Goal: Task Accomplishment & Management: Manage account settings

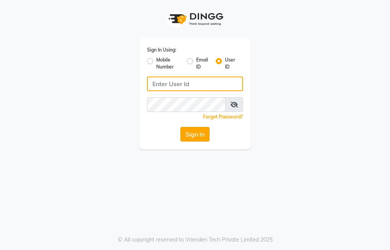
type input "trezasalon123"
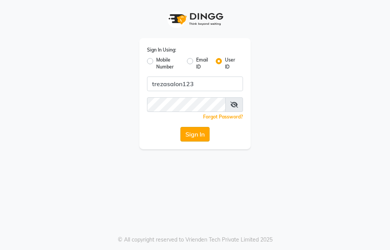
click at [195, 130] on button "Sign In" at bounding box center [194, 134] width 29 height 15
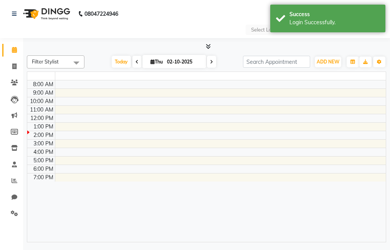
select select "en"
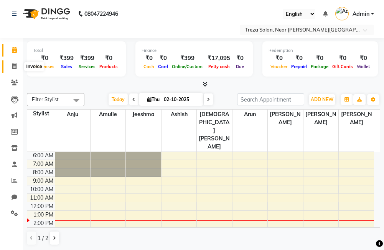
click at [15, 66] on icon at bounding box center [14, 66] width 4 height 6
select select "service"
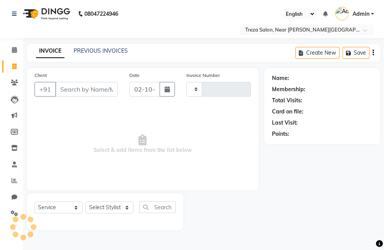
type input "2957"
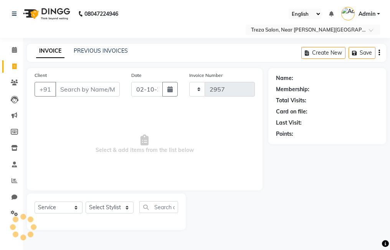
select select "7633"
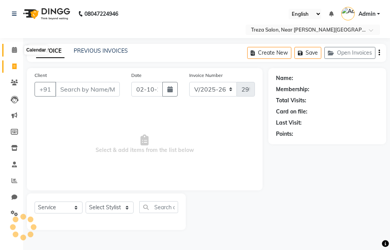
click at [14, 52] on icon at bounding box center [14, 50] width 5 height 6
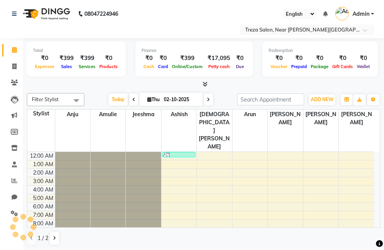
scroll to position [51, 0]
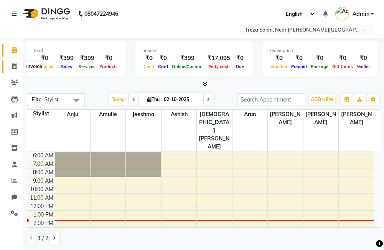
click at [14, 66] on icon at bounding box center [14, 66] width 4 height 6
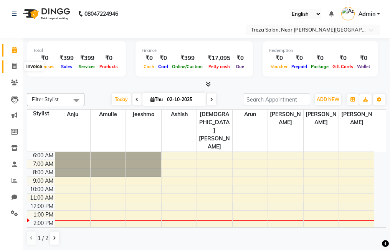
select select "service"
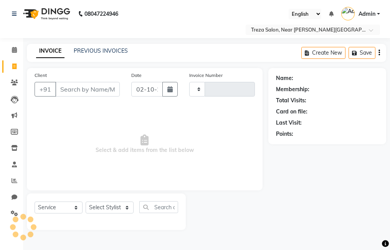
type input "2957"
select select "7633"
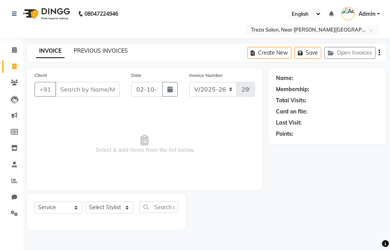
click at [111, 52] on link "PREVIOUS INVOICES" at bounding box center [101, 50] width 54 height 7
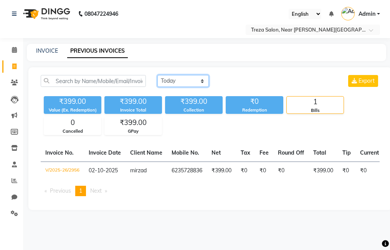
click at [164, 80] on select "[DATE] [DATE] Custom Range" at bounding box center [182, 81] width 51 height 12
select select "[DATE]"
click at [157, 75] on select "[DATE] [DATE] Custom Range" at bounding box center [182, 81] width 51 height 12
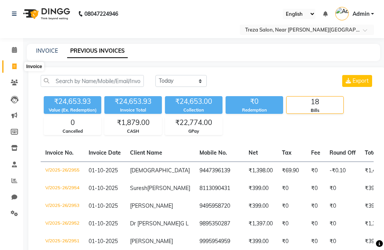
click at [13, 62] on span at bounding box center [14, 66] width 13 height 9
select select "service"
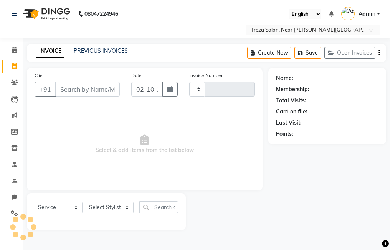
click at [71, 87] on input "Client" at bounding box center [87, 89] width 65 height 15
type input "2957"
select select "7633"
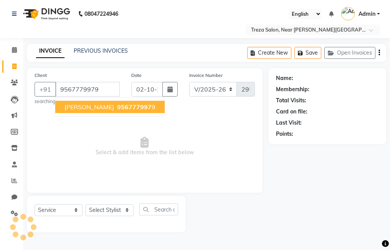
type input "9567779979"
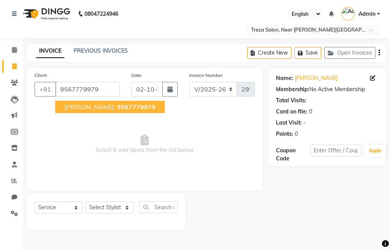
click at [117, 108] on span "9567779979" at bounding box center [136, 107] width 38 height 8
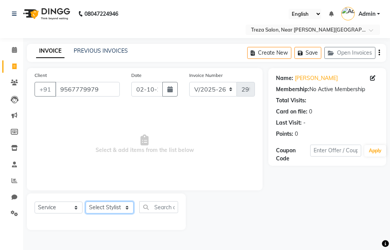
click at [112, 208] on select "Select Stylist [PERSON_NAME] Anju [PERSON_NAME] [PERSON_NAME] Jeeshma [PERSON_N…" at bounding box center [110, 207] width 48 height 12
click at [166, 143] on span "Select & add items from the list below" at bounding box center [145, 144] width 220 height 77
click at [117, 53] on link "PREVIOUS INVOICES" at bounding box center [101, 50] width 54 height 7
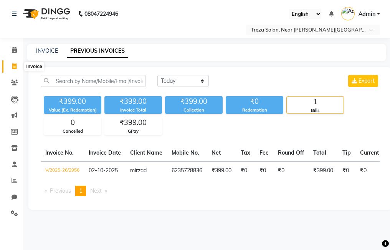
click at [15, 68] on icon at bounding box center [14, 66] width 4 height 6
select select "service"
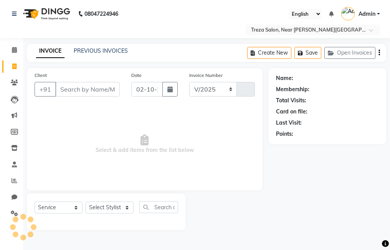
select select "7633"
type input "2957"
click at [78, 91] on input "Client" at bounding box center [87, 89] width 65 height 15
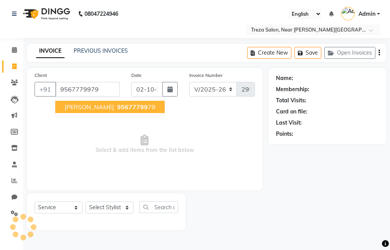
type input "9567779979"
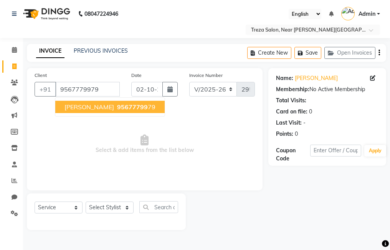
click at [117, 106] on span "95677799" at bounding box center [132, 107] width 31 height 8
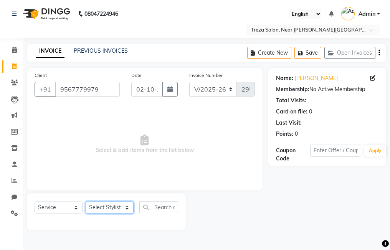
click at [113, 210] on select "Select Stylist [PERSON_NAME] Anju [PERSON_NAME] [PERSON_NAME] Jeeshma [PERSON_N…" at bounding box center [110, 207] width 48 height 12
select select "81285"
click at [86, 201] on select "Select Stylist [PERSON_NAME] Anju [PERSON_NAME] [PERSON_NAME] Jeeshma [PERSON_N…" at bounding box center [110, 207] width 48 height 12
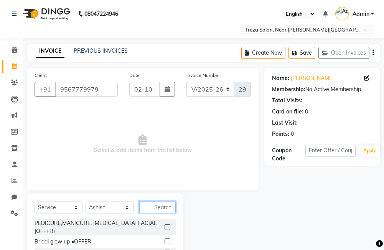
click at [151, 204] on input "text" at bounding box center [157, 207] width 36 height 12
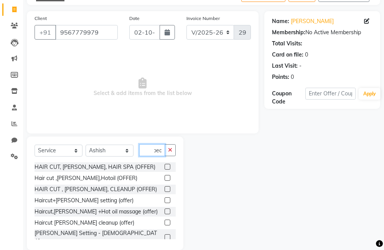
scroll to position [68, 0]
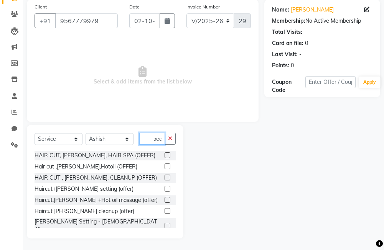
type input "bear"
click at [165, 223] on label at bounding box center [168, 225] width 6 height 6
click at [165, 223] on input "checkbox" at bounding box center [167, 225] width 5 height 5
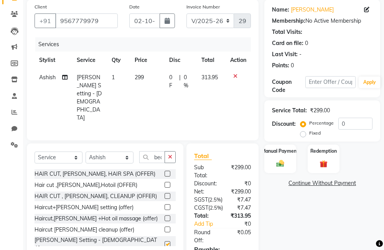
checkbox input "false"
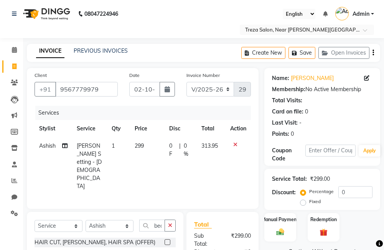
click at [374, 53] on icon "button" at bounding box center [374, 53] width 2 height 0
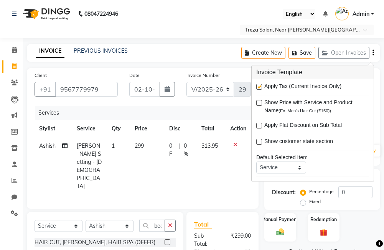
click at [260, 88] on label at bounding box center [260, 87] width 6 height 6
click at [260, 88] on input "checkbox" at bounding box center [259, 86] width 5 height 5
checkbox input "false"
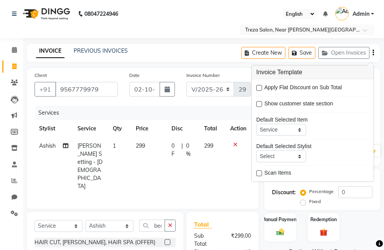
scroll to position [77, 0]
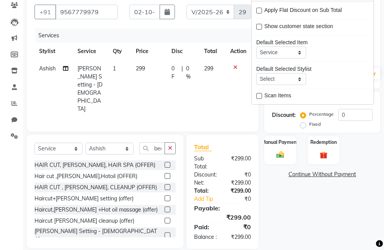
click at [302, 219] on div "Name: Sadid Membership: No Active Membership Total Visits: Card on file: 0 Last…" at bounding box center [326, 120] width 122 height 258
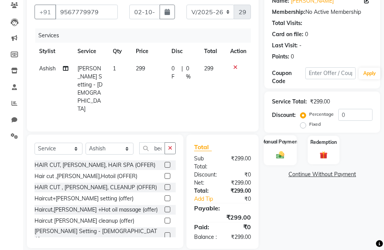
click at [278, 160] on div "Manual Payment" at bounding box center [280, 150] width 33 height 30
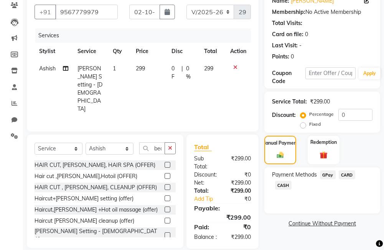
click at [331, 178] on span "GPay" at bounding box center [328, 174] width 16 height 9
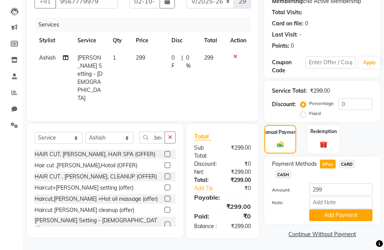
scroll to position [89, 0]
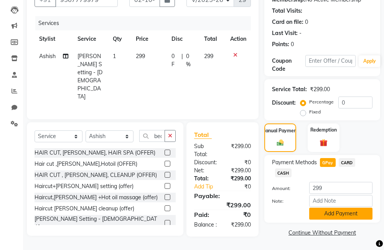
click at [334, 213] on button "Add Payment" at bounding box center [341, 213] width 63 height 12
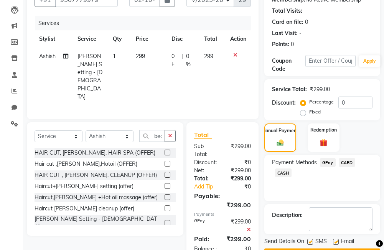
scroll to position [111, 0]
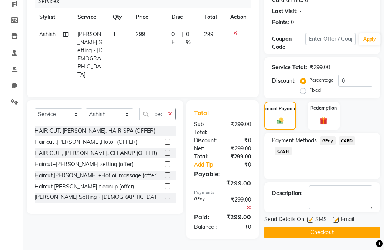
drag, startPoint x: 338, startPoint y: 217, endPoint x: 324, endPoint y: 221, distance: 14.1
click at [338, 217] on label at bounding box center [336, 220] width 6 height 6
click at [338, 217] on input "checkbox" at bounding box center [335, 219] width 5 height 5
checkbox input "false"
click at [310, 217] on label at bounding box center [311, 220] width 6 height 6
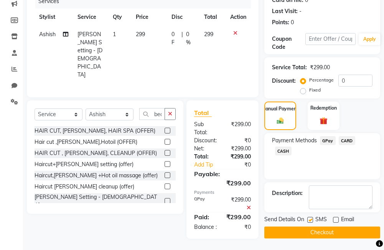
click at [310, 217] on input "checkbox" at bounding box center [310, 219] width 5 height 5
checkbox input "false"
click at [327, 232] on button "Checkout" at bounding box center [323, 232] width 116 height 12
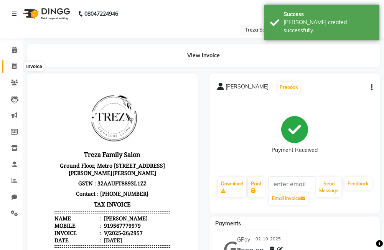
click at [13, 66] on icon at bounding box center [14, 66] width 4 height 6
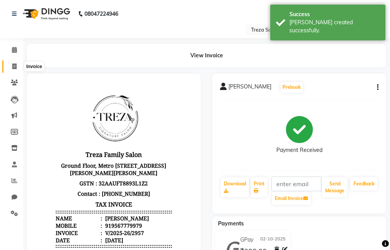
select select "service"
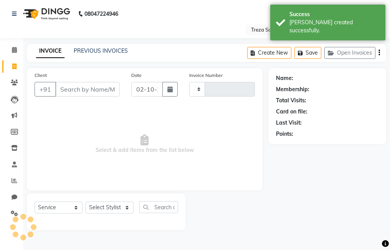
type input "2958"
select select "7633"
click at [114, 50] on link "PREVIOUS INVOICES" at bounding box center [101, 50] width 54 height 7
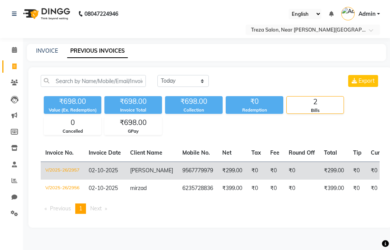
click at [154, 170] on td "[PERSON_NAME]" at bounding box center [152, 170] width 52 height 18
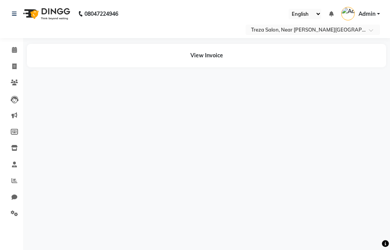
select select "en"
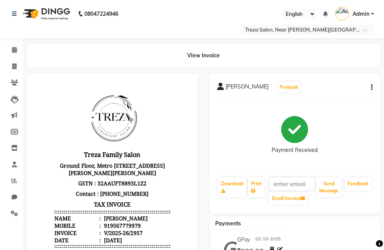
click at [373, 87] on icon "button" at bounding box center [372, 87] width 2 height 0
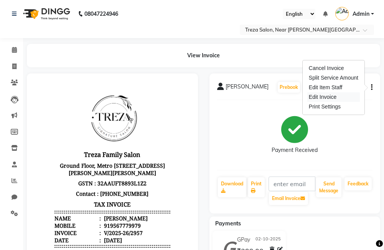
click at [332, 97] on div "Edit Invoice" at bounding box center [334, 97] width 53 height 10
select select "service"
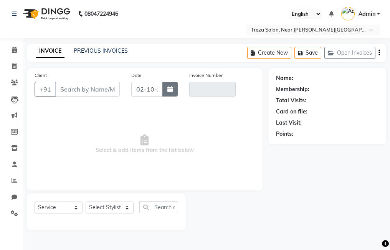
click at [169, 89] on icon "button" at bounding box center [169, 89] width 5 height 6
select select "10"
select select "2025"
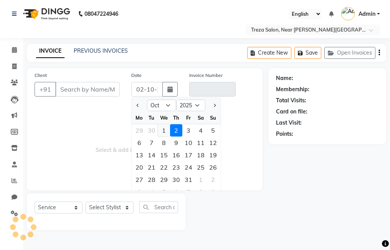
click at [166, 132] on div "1" at bounding box center [164, 130] width 12 height 12
type input "01-10-2025"
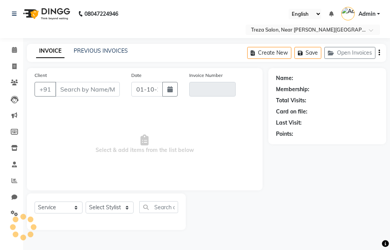
type input "9567779979"
type input "2958"
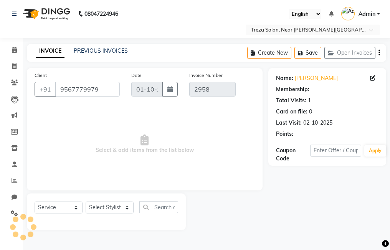
type input "02-10-2025"
select select "select"
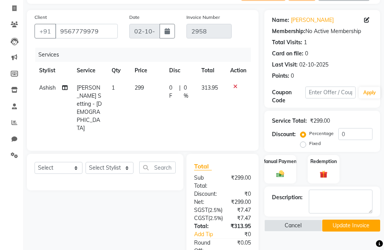
scroll to position [77, 0]
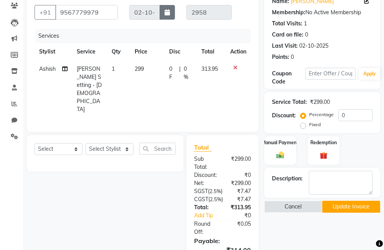
click at [170, 14] on button "button" at bounding box center [167, 12] width 15 height 15
select select "10"
select select "2025"
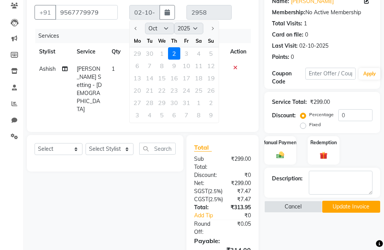
click at [138, 29] on div at bounding box center [137, 28] width 15 height 12
click at [228, 36] on div "Services" at bounding box center [146, 36] width 222 height 14
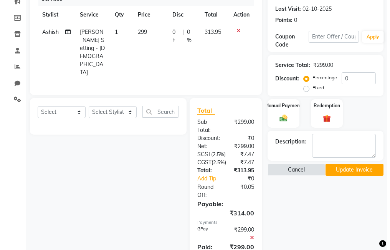
scroll to position [150, 0]
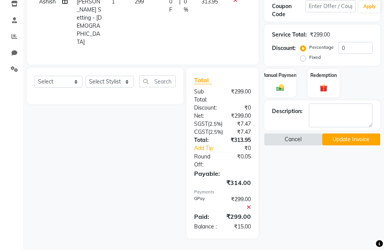
click at [303, 133] on button "Cancel" at bounding box center [294, 139] width 58 height 12
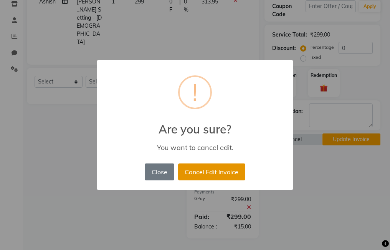
click at [186, 174] on button "Cancel Edit Invoice" at bounding box center [211, 171] width 67 height 17
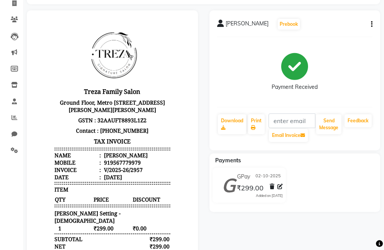
scroll to position [77, 0]
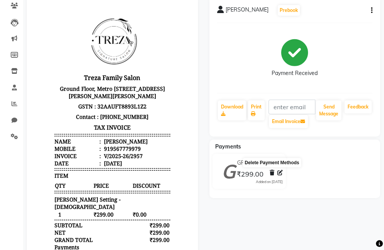
click at [272, 174] on icon at bounding box center [272, 172] width 5 height 5
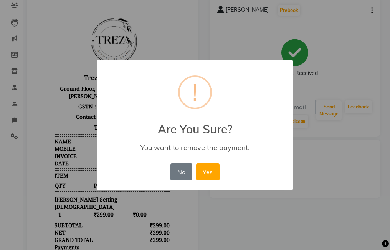
click at [336, 152] on div "× ! Are You Sure? You want to remove the payment. No No Yes" at bounding box center [195, 125] width 390 height 250
click at [178, 164] on button "No" at bounding box center [182, 171] width 22 height 17
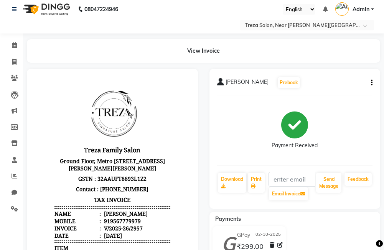
scroll to position [0, 0]
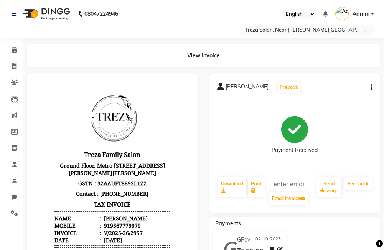
click at [369, 87] on button "button" at bounding box center [370, 87] width 5 height 8
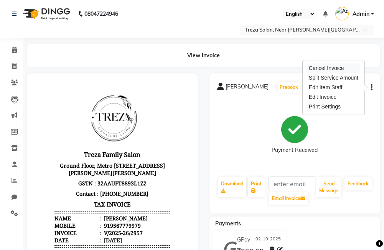
click at [345, 65] on div "Cancel Invoice" at bounding box center [334, 68] width 53 height 10
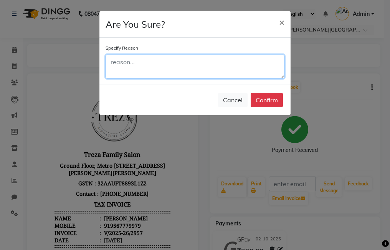
click at [233, 77] on textarea at bounding box center [195, 67] width 179 height 24
type textarea "date changed"
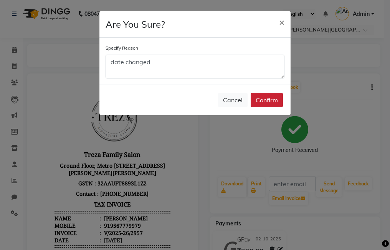
click at [261, 101] on button "Confirm" at bounding box center [267, 100] width 32 height 15
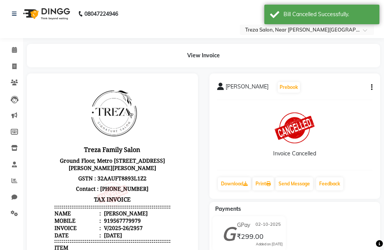
scroll to position [6, 0]
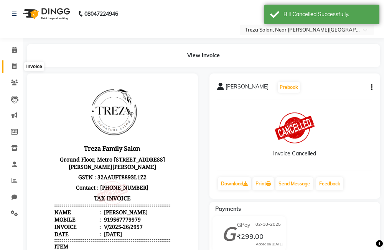
drag, startPoint x: 18, startPoint y: 63, endPoint x: 47, endPoint y: 61, distance: 29.3
click at [18, 63] on span at bounding box center [14, 66] width 13 height 9
select select "service"
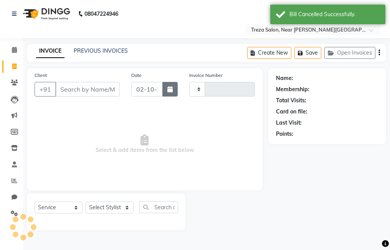
type input "2958"
select select "7633"
click at [167, 89] on icon "button" at bounding box center [169, 89] width 5 height 6
select select "10"
select select "2025"
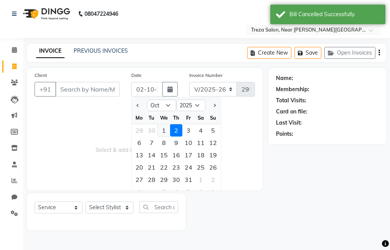
click at [164, 130] on div "1" at bounding box center [164, 130] width 12 height 12
type input "01-10-2025"
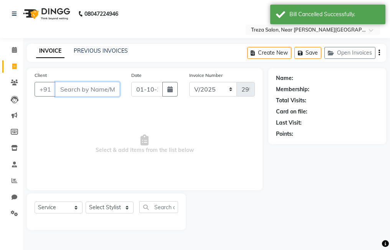
click at [89, 95] on input "Client" at bounding box center [87, 89] width 65 height 15
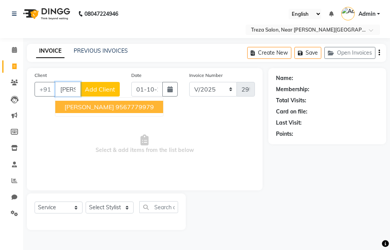
click at [104, 111] on button "[PERSON_NAME] 9567779979" at bounding box center [109, 107] width 108 height 12
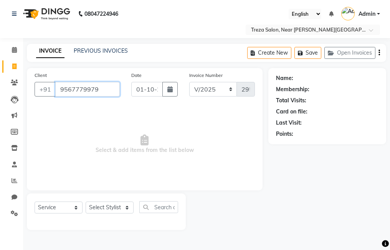
type input "9567779979"
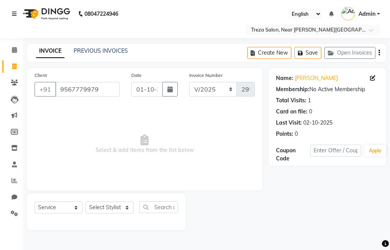
click at [117, 202] on div "Select Service Product Membership Package Voucher Prepaid Gift Card Select Styl…" at bounding box center [107, 210] width 144 height 18
click at [117, 205] on select "Select Stylist [PERSON_NAME] Anju [PERSON_NAME] [PERSON_NAME] Jeeshma [PERSON_N…" at bounding box center [110, 207] width 48 height 12
drag, startPoint x: 98, startPoint y: 49, endPoint x: 253, endPoint y: 44, distance: 155.2
click at [98, 49] on link "PREVIOUS INVOICES" at bounding box center [101, 50] width 54 height 7
drag, startPoint x: 103, startPoint y: 50, endPoint x: 222, endPoint y: 42, distance: 120.1
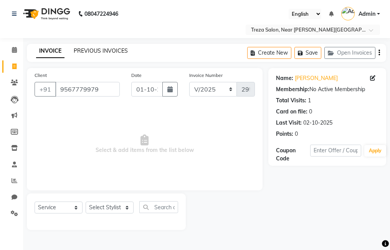
click at [101, 49] on link "PREVIOUS INVOICES" at bounding box center [101, 50] width 54 height 7
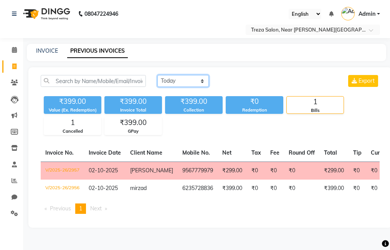
click at [178, 76] on select "[DATE] [DATE] Custom Range" at bounding box center [182, 81] width 51 height 12
click at [157, 75] on select "[DATE] [DATE] Custom Range" at bounding box center [182, 81] width 51 height 12
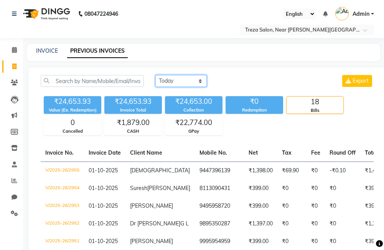
click at [185, 79] on select "[DATE] [DATE] Custom Range" at bounding box center [181, 81] width 51 height 12
click at [156, 75] on select "[DATE] [DATE] Custom Range" at bounding box center [181, 81] width 51 height 12
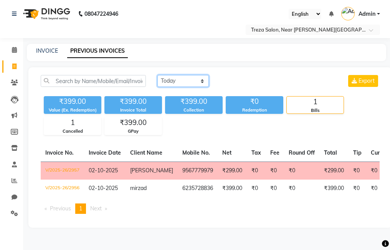
click at [167, 84] on select "[DATE] [DATE] Custom Range" at bounding box center [182, 81] width 51 height 12
click at [157, 75] on select "[DATE] [DATE] Custom Range" at bounding box center [182, 81] width 51 height 12
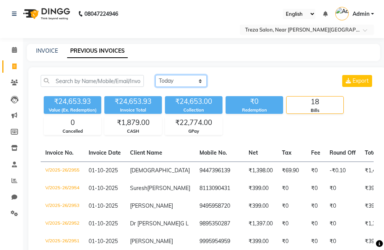
click at [192, 81] on select "[DATE] [DATE] Custom Range" at bounding box center [181, 81] width 51 height 12
select select "[DATE]"
click at [156, 75] on select "[DATE] [DATE] Custom Range" at bounding box center [181, 81] width 51 height 12
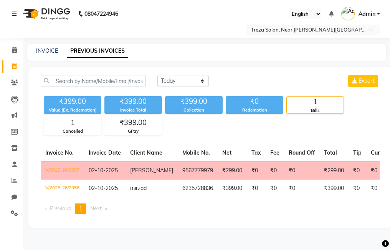
click at [191, 208] on div "Invoice No. Invoice Date Client Name Mobile No. Net Tax Fee Round Off Total Tip…" at bounding box center [210, 182] width 348 height 76
click at [53, 48] on link "INVOICE" at bounding box center [47, 50] width 22 height 7
select select "service"
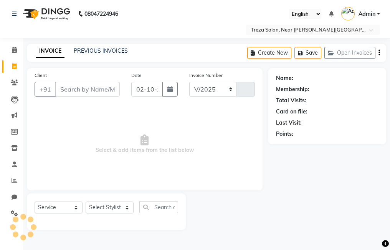
select select "7633"
type input "2958"
click at [78, 49] on link "PREVIOUS INVOICES" at bounding box center [101, 50] width 54 height 7
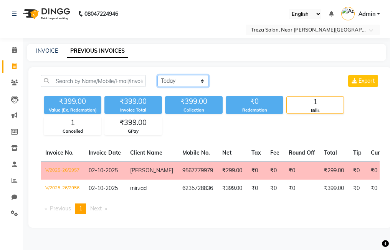
click at [185, 81] on select "[DATE] [DATE] Custom Range" at bounding box center [182, 81] width 51 height 12
click at [157, 75] on select "[DATE] [DATE] Custom Range" at bounding box center [182, 81] width 51 height 12
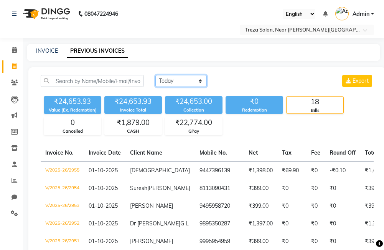
click at [172, 79] on select "[DATE] [DATE] Custom Range" at bounding box center [181, 81] width 51 height 12
click at [156, 75] on select "[DATE] [DATE] Custom Range" at bounding box center [181, 81] width 51 height 12
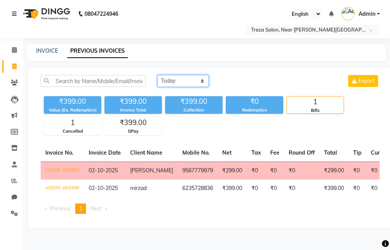
click at [175, 80] on select "[DATE] [DATE] Custom Range" at bounding box center [182, 81] width 51 height 12
click at [157, 75] on select "[DATE] [DATE] Custom Range" at bounding box center [182, 81] width 51 height 12
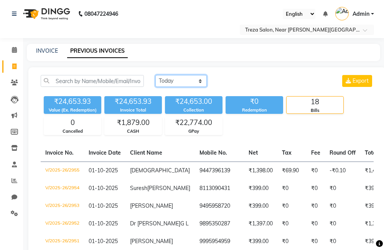
click at [184, 82] on select "[DATE] [DATE] Custom Range" at bounding box center [181, 81] width 51 height 12
click at [156, 75] on select "[DATE] [DATE] Custom Range" at bounding box center [181, 81] width 51 height 12
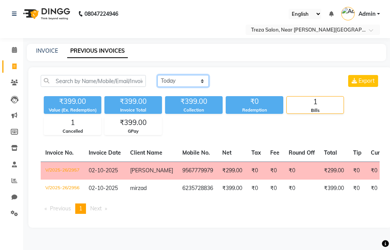
click at [180, 85] on select "[DATE] [DATE] Custom Range" at bounding box center [182, 81] width 51 height 12
select select "[DATE]"
click at [157, 75] on select "[DATE] [DATE] Custom Range" at bounding box center [182, 81] width 51 height 12
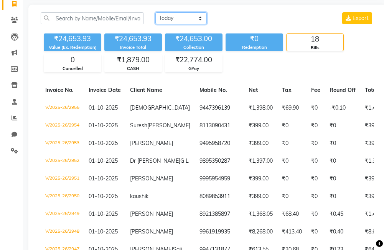
scroll to position [24, 0]
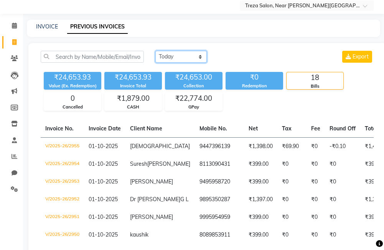
click at [178, 57] on select "[DATE] [DATE] Custom Range" at bounding box center [181, 57] width 51 height 12
click at [156, 51] on select "[DATE] [DATE] Custom Range" at bounding box center [181, 57] width 51 height 12
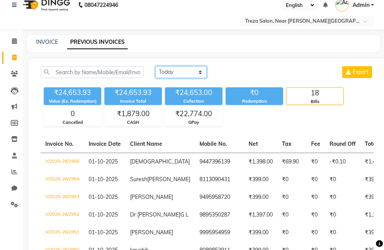
scroll to position [0, 0]
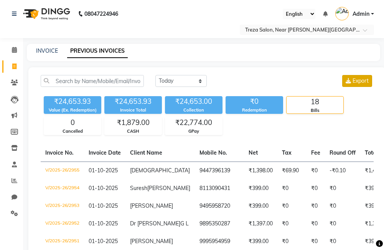
click at [353, 83] on span "Export" at bounding box center [361, 80] width 16 height 7
click at [16, 78] on link "Clients" at bounding box center [11, 82] width 18 height 13
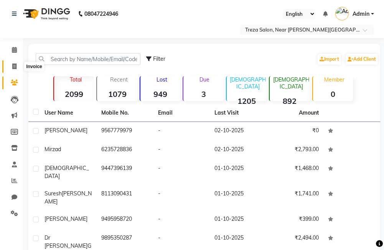
click at [15, 65] on icon at bounding box center [14, 66] width 4 height 6
select select "7633"
select select "service"
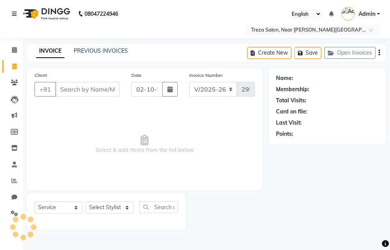
click at [94, 89] on input "Client" at bounding box center [87, 89] width 65 height 15
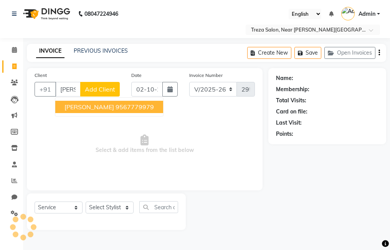
click at [116, 109] on ngb-highlight "9567779979" at bounding box center [135, 107] width 38 height 8
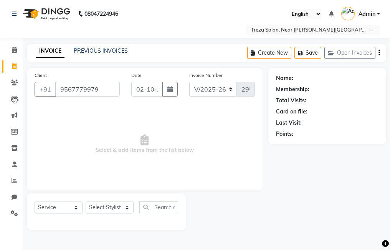
type input "9567779979"
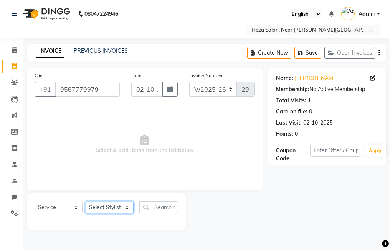
click at [103, 210] on select "Select Stylist [PERSON_NAME] Anju [PERSON_NAME] [PERSON_NAME] Jeeshma [PERSON_N…" at bounding box center [110, 207] width 48 height 12
select select "81285"
click at [86, 201] on select "Select Stylist [PERSON_NAME] Anju [PERSON_NAME] [PERSON_NAME] Jeeshma [PERSON_N…" at bounding box center [110, 207] width 48 height 12
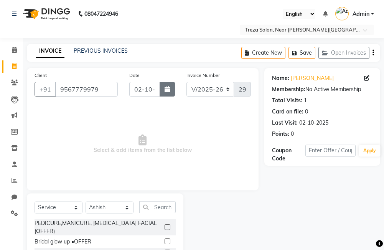
click at [163, 88] on button "button" at bounding box center [167, 89] width 15 height 15
select select "10"
select select "2025"
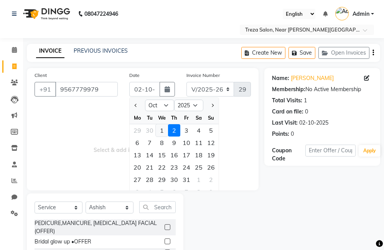
click at [167, 131] on div "1" at bounding box center [162, 130] width 12 height 12
type input "01-10-2025"
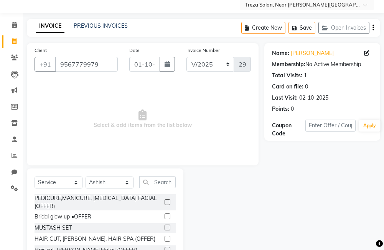
scroll to position [38, 0]
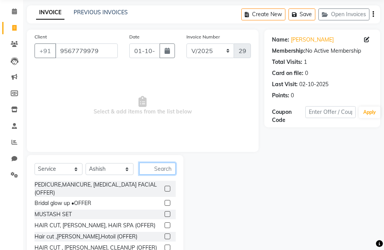
click at [166, 166] on input "text" at bounding box center [157, 168] width 36 height 12
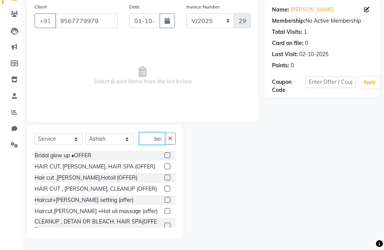
scroll to position [0, 4]
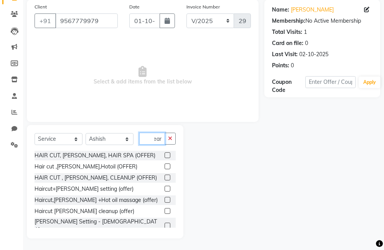
type input "bear"
click at [165, 224] on label at bounding box center [168, 225] width 6 height 6
click at [165, 224] on input "checkbox" at bounding box center [167, 225] width 5 height 5
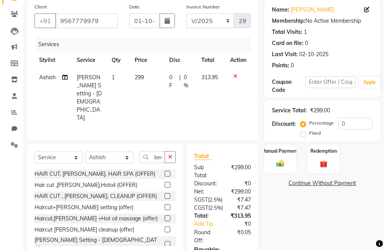
checkbox input "false"
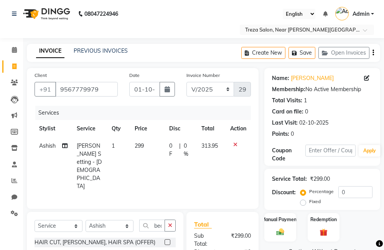
click at [372, 55] on div "Create New Save Open Invoices" at bounding box center [311, 53] width 139 height 18
click at [374, 53] on icon "button" at bounding box center [374, 53] width 2 height 0
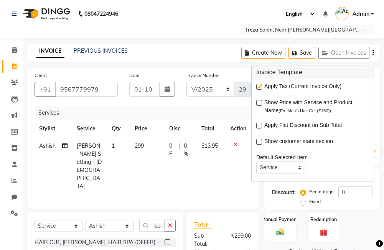
click at [260, 84] on label at bounding box center [260, 87] width 6 height 6
click at [260, 84] on input "checkbox" at bounding box center [259, 86] width 5 height 5
checkbox input "false"
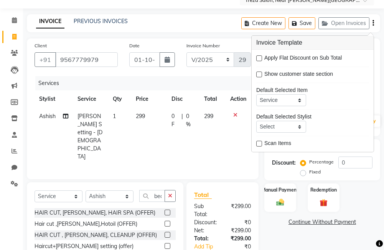
scroll to position [38, 0]
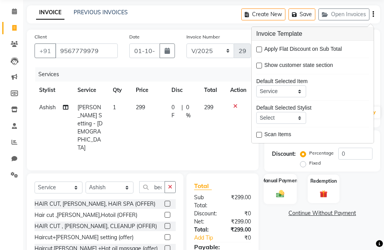
click at [276, 189] on img at bounding box center [280, 193] width 13 height 9
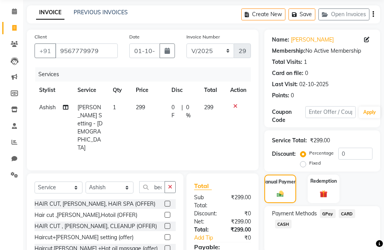
click at [326, 215] on span "GPay" at bounding box center [328, 213] width 16 height 9
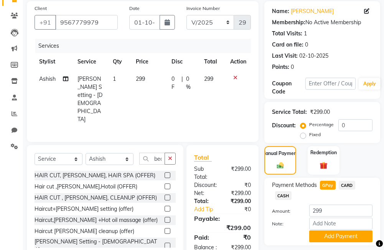
scroll to position [89, 0]
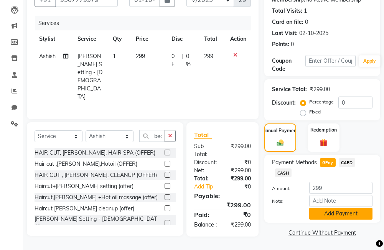
click at [331, 216] on button "Add Payment" at bounding box center [341, 213] width 63 height 12
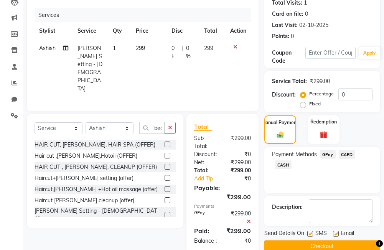
scroll to position [111, 0]
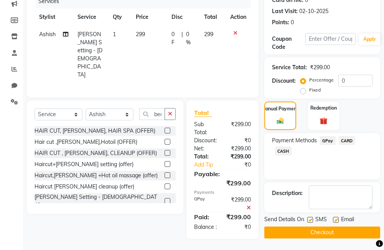
click at [313, 219] on label at bounding box center [311, 220] width 6 height 6
click at [313, 219] on input "checkbox" at bounding box center [310, 219] width 5 height 5
checkbox input "false"
click at [336, 221] on label at bounding box center [336, 220] width 6 height 6
click at [336, 221] on input "checkbox" at bounding box center [335, 219] width 5 height 5
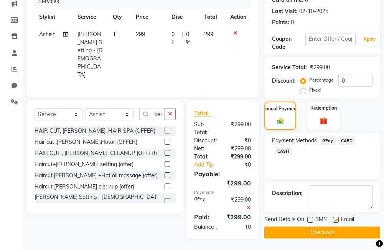
checkbox input "false"
click at [305, 236] on button "Checkout" at bounding box center [323, 232] width 116 height 12
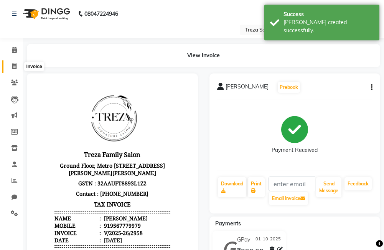
click at [18, 69] on span at bounding box center [14, 66] width 13 height 9
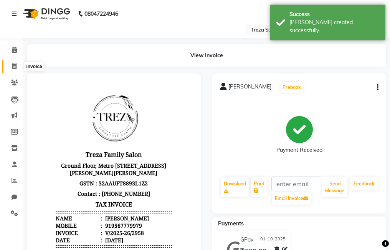
select select "7633"
select select "service"
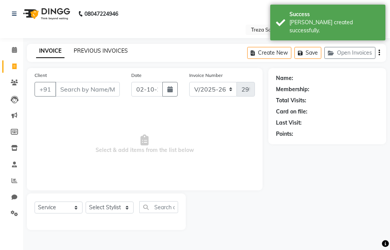
click at [102, 52] on link "PREVIOUS INVOICES" at bounding box center [101, 50] width 54 height 7
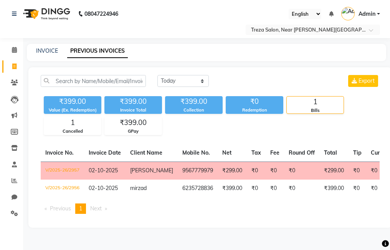
click at [16, 70] on span at bounding box center [14, 66] width 13 height 9
select select "service"
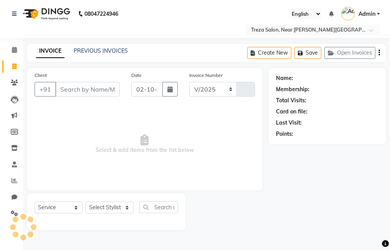
select select "7633"
type input "2959"
click at [79, 49] on link "PREVIOUS INVOICES" at bounding box center [101, 50] width 54 height 7
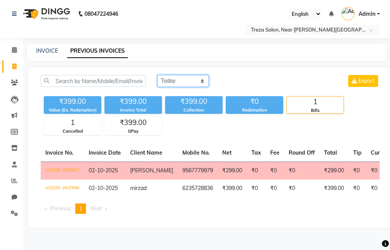
click at [179, 83] on select "[DATE] [DATE] Custom Range" at bounding box center [182, 81] width 51 height 12
select select "[DATE]"
click at [157, 75] on select "[DATE] [DATE] Custom Range" at bounding box center [182, 81] width 51 height 12
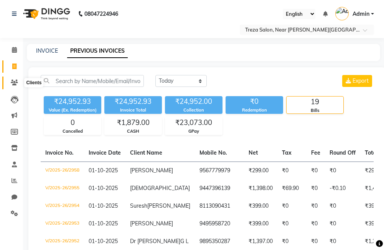
click at [17, 83] on icon at bounding box center [14, 82] width 7 height 6
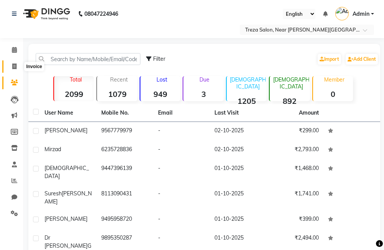
drag, startPoint x: 10, startPoint y: 65, endPoint x: 1, endPoint y: 65, distance: 9.6
click at [10, 65] on span at bounding box center [14, 66] width 13 height 9
select select "service"
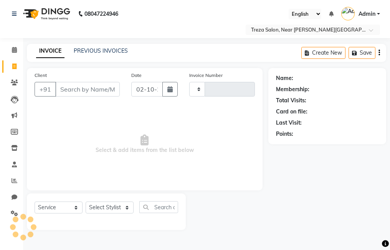
type input "2959"
select select "7633"
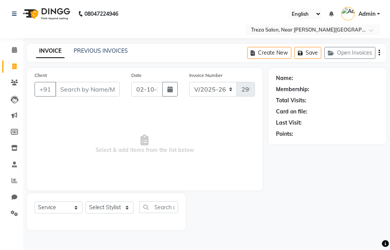
click at [87, 85] on input "Client" at bounding box center [87, 89] width 65 height 15
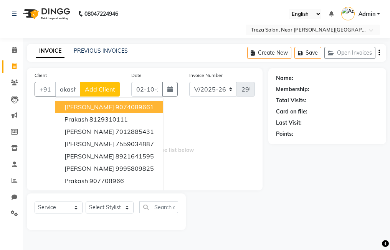
type input "prakash"
click at [243, 132] on span "Select & add items from the list below" at bounding box center [145, 144] width 220 height 77
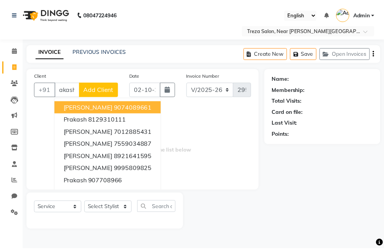
scroll to position [0, 0]
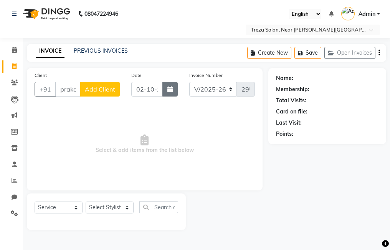
click at [166, 90] on button "button" at bounding box center [169, 89] width 15 height 15
select select "10"
select select "2025"
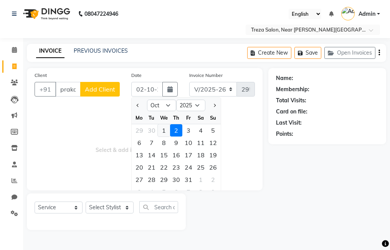
click at [161, 130] on div "1" at bounding box center [164, 130] width 12 height 12
type input "01-10-2025"
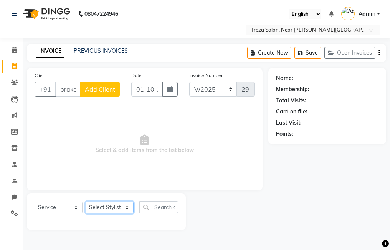
click at [111, 211] on select "Select Stylist [PERSON_NAME] Anju [PERSON_NAME] [PERSON_NAME] Jeeshma [PERSON_N…" at bounding box center [110, 207] width 48 height 12
select select "92210"
click at [86, 201] on select "Select Stylist [PERSON_NAME] Anju [PERSON_NAME] [PERSON_NAME] Jeeshma [PERSON_N…" at bounding box center [110, 207] width 48 height 12
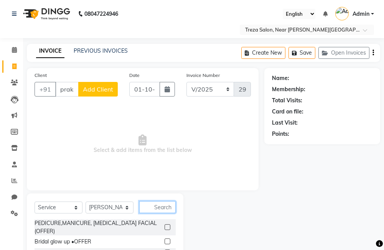
click at [158, 207] on input "text" at bounding box center [157, 207] width 36 height 12
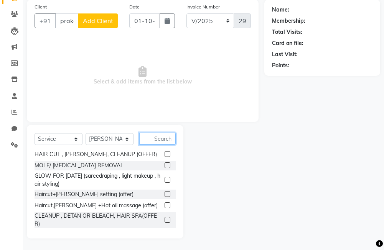
scroll to position [77, 0]
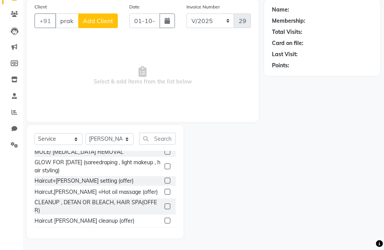
click at [165, 179] on label at bounding box center [168, 180] width 6 height 6
click at [165, 179] on input "checkbox" at bounding box center [167, 180] width 5 height 5
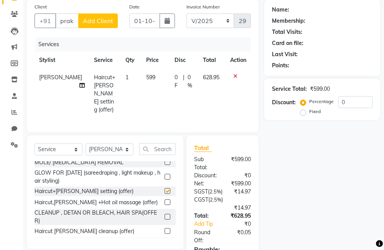
checkbox input "false"
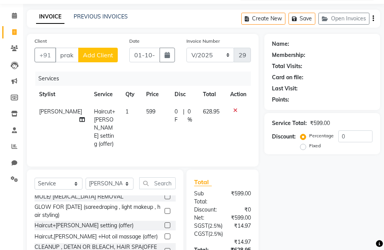
scroll to position [0, 0]
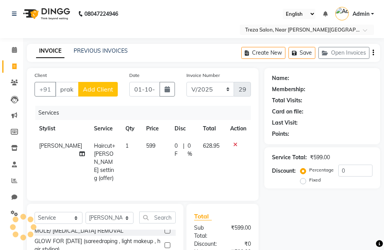
click at [374, 53] on icon "button" at bounding box center [374, 53] width 2 height 0
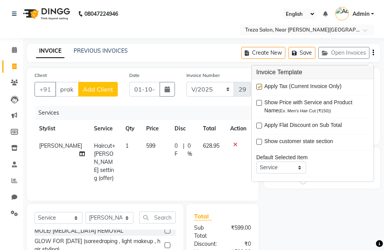
click at [259, 86] on label at bounding box center [260, 87] width 6 height 6
click at [259, 86] on input "checkbox" at bounding box center [259, 86] width 5 height 5
checkbox input "false"
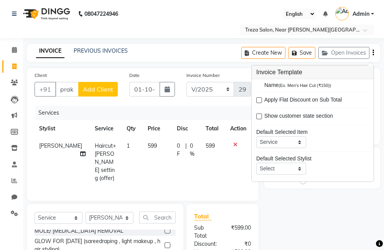
scroll to position [38, 0]
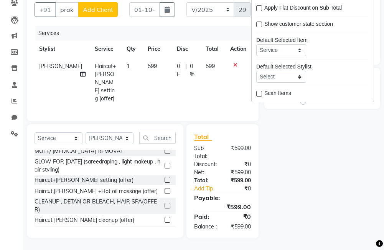
click at [291, 187] on div "Name: Membership: Total Visits: Card on file: Last Visit: Points: Service Total…" at bounding box center [326, 113] width 122 height 250
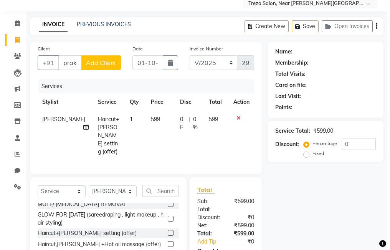
scroll to position [0, 0]
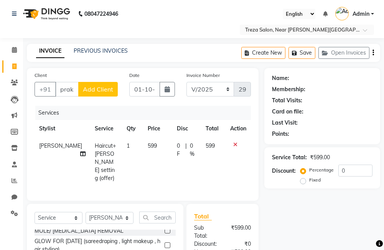
click at [99, 94] on button "Add Client" at bounding box center [98, 89] width 40 height 15
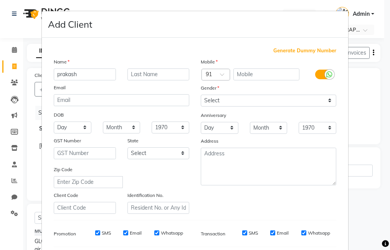
click at [297, 50] on span "Generate Dummy Number" at bounding box center [304, 51] width 63 height 8
type input "1337900000264"
checkbox input "false"
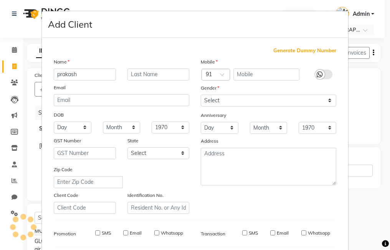
checkbox input "false"
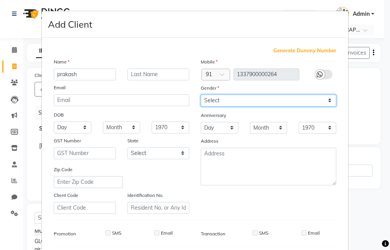
click at [234, 101] on select "Select [DEMOGRAPHIC_DATA] [DEMOGRAPHIC_DATA] Other Prefer Not To Say" at bounding box center [269, 100] width 136 height 12
select select "[DEMOGRAPHIC_DATA]"
click at [201, 94] on select "Select [DEMOGRAPHIC_DATA] [DEMOGRAPHIC_DATA] Other Prefer Not To Say" at bounding box center [269, 100] width 136 height 12
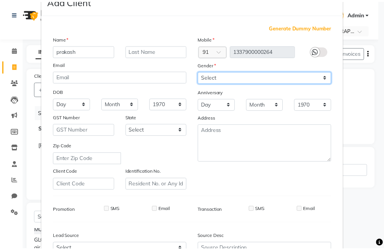
scroll to position [105, 0]
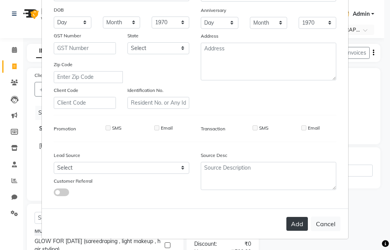
click at [298, 226] on button "Add" at bounding box center [297, 224] width 22 height 14
type input "1337900000264"
select select
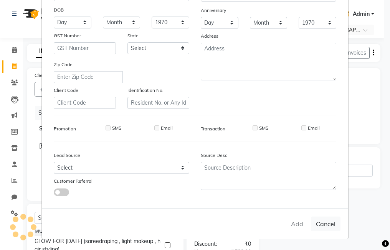
select select
checkbox input "false"
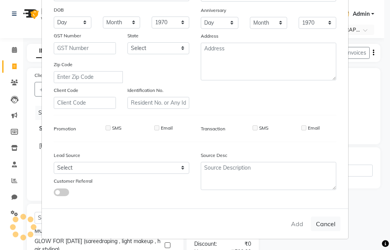
checkbox input "false"
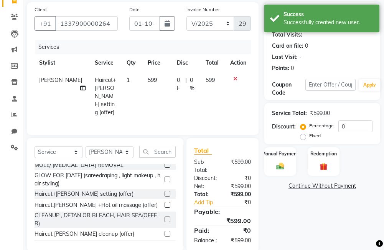
scroll to position [47, 0]
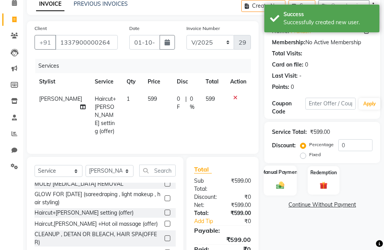
click at [264, 180] on div "Manual Payment" at bounding box center [280, 180] width 33 height 30
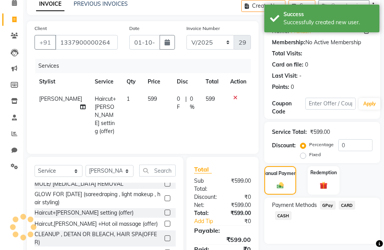
click at [326, 204] on span "GPay" at bounding box center [328, 204] width 16 height 9
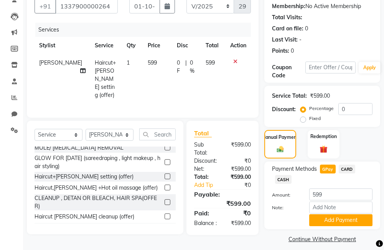
scroll to position [89, 0]
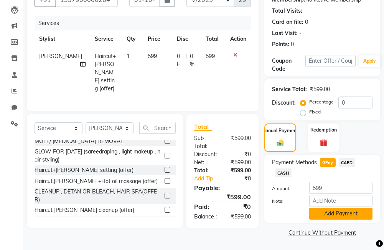
click at [335, 215] on button "Add Payment" at bounding box center [341, 213] width 63 height 12
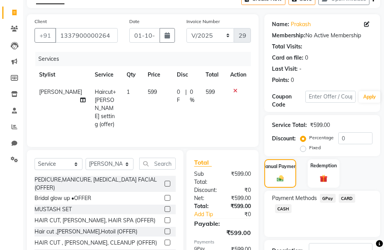
scroll to position [111, 0]
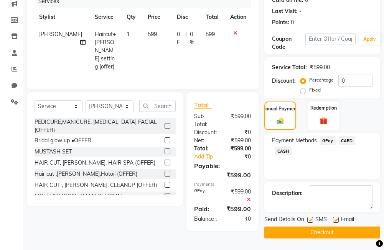
drag, startPoint x: 309, startPoint y: 222, endPoint x: 316, endPoint y: 222, distance: 7.3
click at [310, 222] on label at bounding box center [311, 220] width 6 height 6
click at [310, 222] on input "checkbox" at bounding box center [310, 219] width 5 height 5
checkbox input "false"
click at [334, 218] on label at bounding box center [336, 220] width 6 height 6
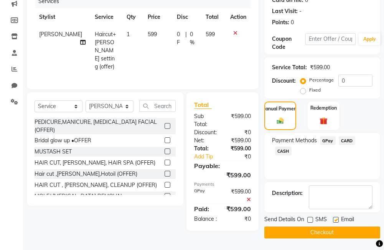
click at [334, 218] on input "checkbox" at bounding box center [335, 219] width 5 height 5
checkbox input "false"
click at [321, 231] on button "Checkout" at bounding box center [323, 232] width 116 height 12
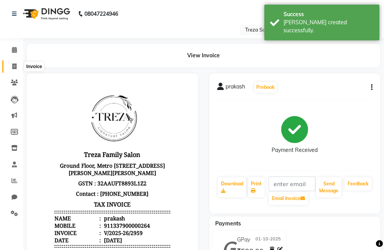
click at [14, 64] on icon at bounding box center [14, 66] width 4 height 6
select select "service"
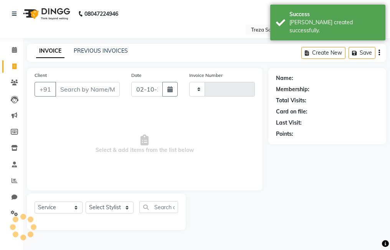
type input "2960"
select select "7633"
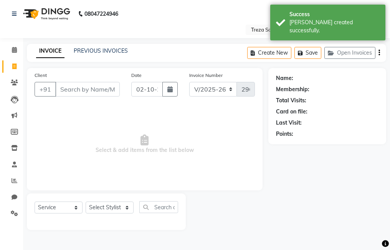
drag, startPoint x: 106, startPoint y: 43, endPoint x: 108, endPoint y: 47, distance: 4.5
click at [106, 44] on div "08047224946 Select Location × Treza Salon, Near [PERSON_NAME] Metro Station Eng…" at bounding box center [195, 125] width 390 height 250
click at [108, 47] on div "PREVIOUS INVOICES" at bounding box center [101, 51] width 54 height 8
click at [116, 55] on div "PREVIOUS INVOICES" at bounding box center [101, 51] width 54 height 8
click at [108, 48] on link "PREVIOUS INVOICES" at bounding box center [101, 50] width 54 height 7
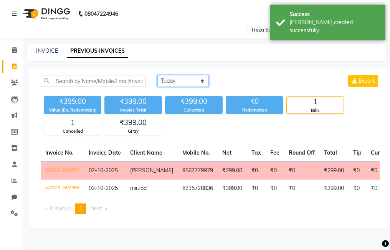
click at [175, 78] on select "[DATE] [DATE] Custom Range" at bounding box center [182, 81] width 51 height 12
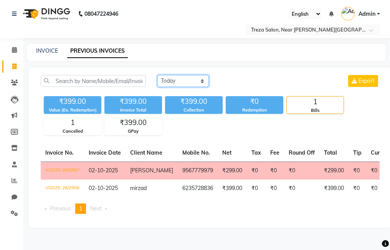
select select "[DATE]"
click at [157, 75] on select "[DATE] [DATE] Custom Range" at bounding box center [182, 81] width 51 height 12
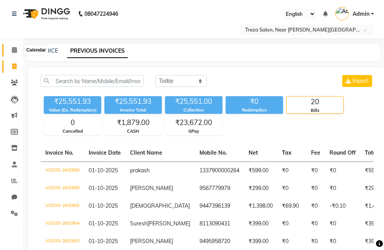
click at [15, 47] on icon at bounding box center [14, 50] width 5 height 6
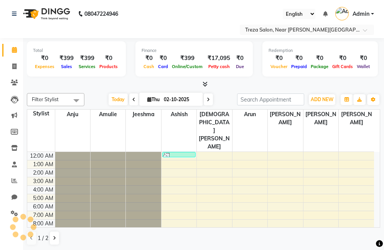
scroll to position [51, 0]
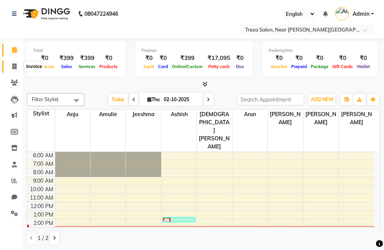
click at [17, 66] on span at bounding box center [14, 66] width 13 height 9
select select "7633"
select select "service"
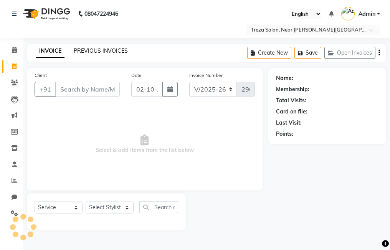
click at [96, 51] on link "PREVIOUS INVOICES" at bounding box center [101, 50] width 54 height 7
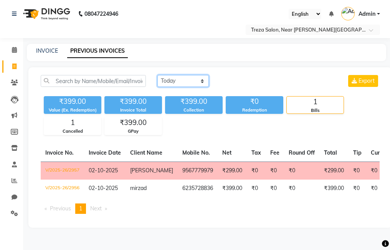
click at [159, 78] on select "[DATE] [DATE] Custom Range" at bounding box center [182, 81] width 51 height 12
select select "[DATE]"
click at [157, 75] on select "[DATE] [DATE] Custom Range" at bounding box center [182, 81] width 51 height 12
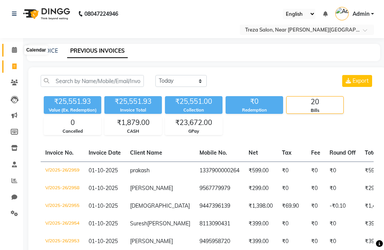
click at [12, 51] on icon at bounding box center [14, 50] width 5 height 6
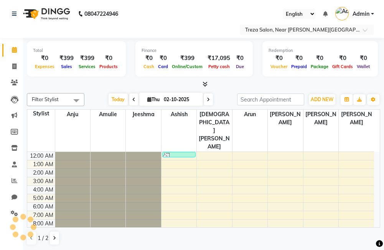
scroll to position [51, 0]
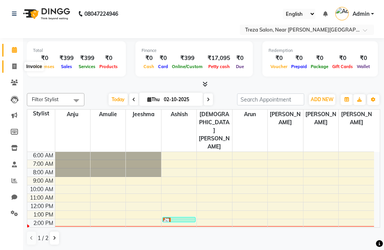
click at [12, 66] on span at bounding box center [14, 66] width 13 height 9
select select "service"
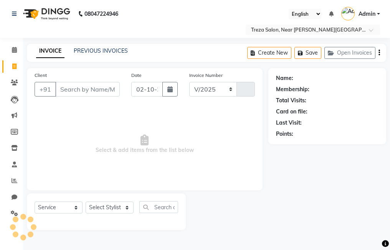
select select "7633"
type input "2960"
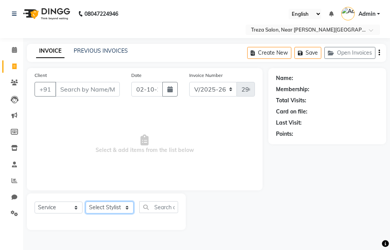
click at [108, 207] on select "Select Stylist [PERSON_NAME] Anju [PERSON_NAME] [PERSON_NAME] Jeeshma [PERSON_N…" at bounding box center [110, 207] width 48 height 12
select select "67450"
click at [86, 201] on select "Select Stylist [PERSON_NAME] Anju [PERSON_NAME] [PERSON_NAME] Jeeshma [PERSON_N…" at bounding box center [110, 207] width 48 height 12
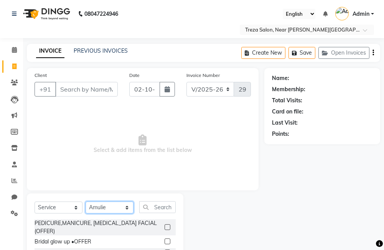
click at [110, 211] on select "Select Stylist [PERSON_NAME] Anju [PERSON_NAME] [PERSON_NAME] Jeeshma [PERSON_N…" at bounding box center [110, 207] width 48 height 12
click at [161, 213] on div "Select Service Product Membership Package Voucher Prepaid Gift Card Select Styl…" at bounding box center [105, 210] width 141 height 18
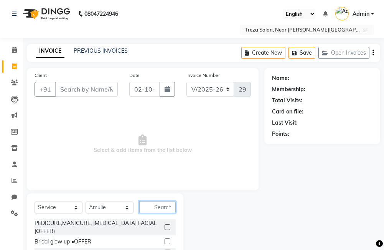
click at [161, 210] on input "text" at bounding box center [157, 207] width 36 height 12
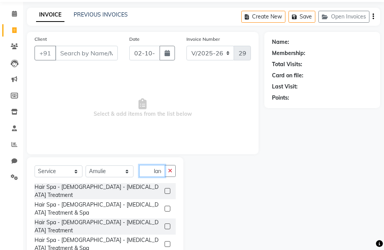
scroll to position [0, 7]
type input "dandr"
click at [167, 223] on label at bounding box center [168, 226] width 6 height 6
click at [167, 224] on input "checkbox" at bounding box center [167, 226] width 5 height 5
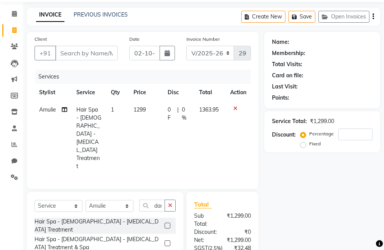
checkbox input "false"
click at [169, 202] on icon "button" at bounding box center [170, 204] width 4 height 5
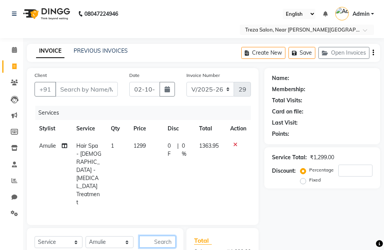
scroll to position [38, 0]
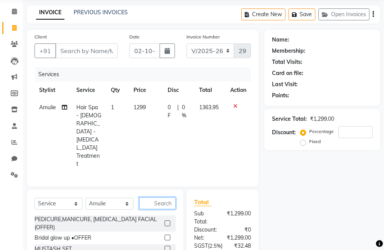
click at [158, 197] on input "text" at bounding box center [157, 203] width 36 height 12
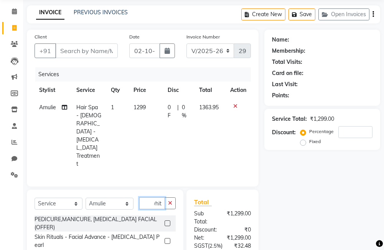
scroll to position [0, 7]
type input "white"
click at [168, 238] on label at bounding box center [168, 241] width 6 height 6
click at [168, 238] on input "checkbox" at bounding box center [167, 240] width 5 height 5
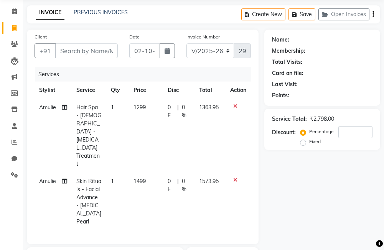
checkbox input "false"
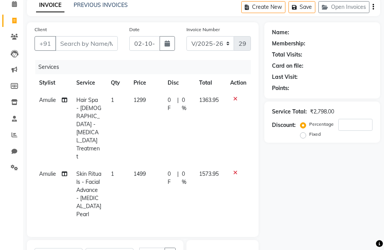
scroll to position [123, 0]
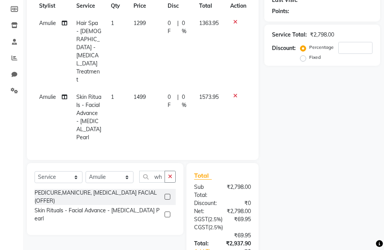
click at [170, 174] on icon "button" at bounding box center [170, 176] width 4 height 5
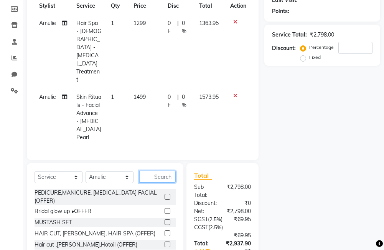
click at [166, 171] on input "text" at bounding box center [157, 177] width 36 height 12
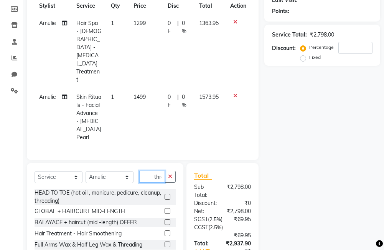
scroll to position [0, 2]
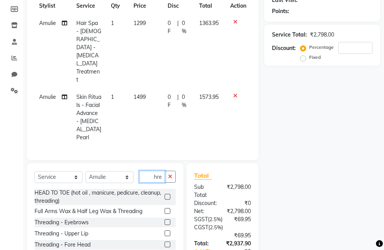
type input "thre"
click at [165, 219] on label at bounding box center [168, 222] width 6 height 6
click at [165, 220] on input "checkbox" at bounding box center [167, 222] width 5 height 5
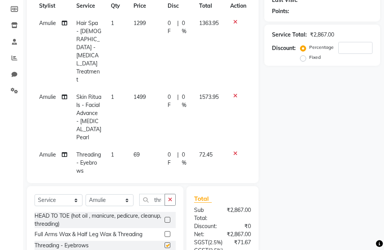
checkbox input "false"
click at [174, 151] on div "0 F | 0 %" at bounding box center [179, 159] width 23 height 16
select select "67450"
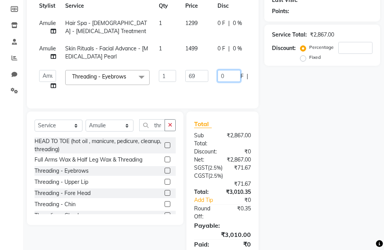
click at [229, 78] on input "0" at bounding box center [229, 76] width 23 height 12
type input "3.45"
click at [307, 118] on div "Name: Membership: Total Visits: Card on file: Last Visit: Points: Service Total…" at bounding box center [326, 109] width 122 height 328
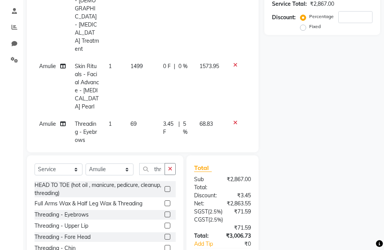
scroll to position [154, 0]
